Goal: Information Seeking & Learning: Learn about a topic

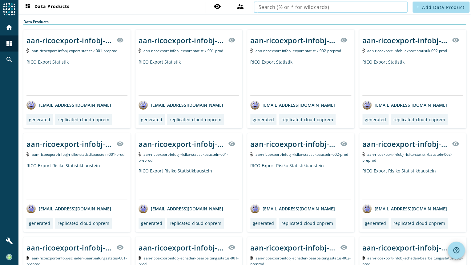
click at [346, 10] on input "text" at bounding box center [331, 6] width 144 height 7
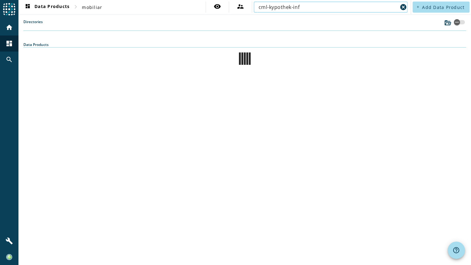
click at [272, 6] on input "cml-kypothek-inf" at bounding box center [328, 6] width 139 height 7
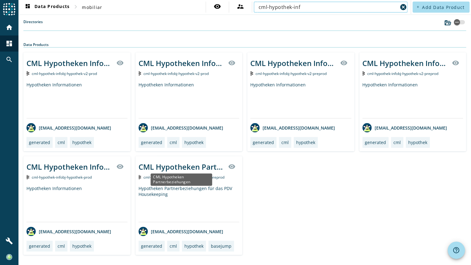
type input "cml-hypothek-inf"
click at [176, 165] on div "CML Hypotheken Partnerbeziehungen" at bounding box center [182, 166] width 86 height 10
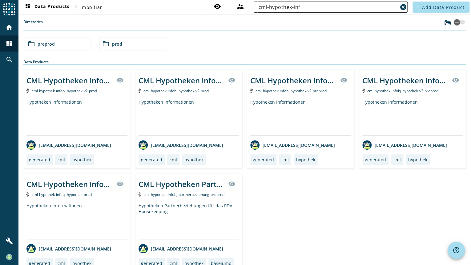
click at [301, 9] on input "cml-hypothek-inf" at bounding box center [328, 6] width 139 height 7
click at [177, 205] on div "Hypotheken Partnerbeziehungen für das PDV Housekeeping" at bounding box center [189, 220] width 101 height 36
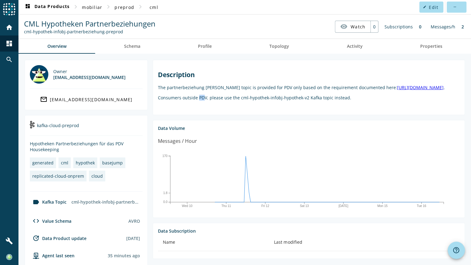
drag, startPoint x: 199, startPoint y: 102, endPoint x: 204, endPoint y: 102, distance: 5.9
click at [204, 100] on p "Consumers outside PDV, please use the cml-hypothek-infobj-hypothek-v2 Kafka top…" at bounding box center [309, 98] width 302 height 6
drag, startPoint x: 204, startPoint y: 102, endPoint x: 207, endPoint y: 104, distance: 3.7
click at [215, 100] on p "Consumers outside PDV, please use the cml-hypothek-infobj-hypothek-v2 Kafka top…" at bounding box center [309, 98] width 302 height 6
click at [347, 100] on p "Consumers outside PDV, please use the cml-hypothek-infobj-hypothek-v2 Kafka top…" at bounding box center [309, 98] width 302 height 6
